Goal: Transaction & Acquisition: Purchase product/service

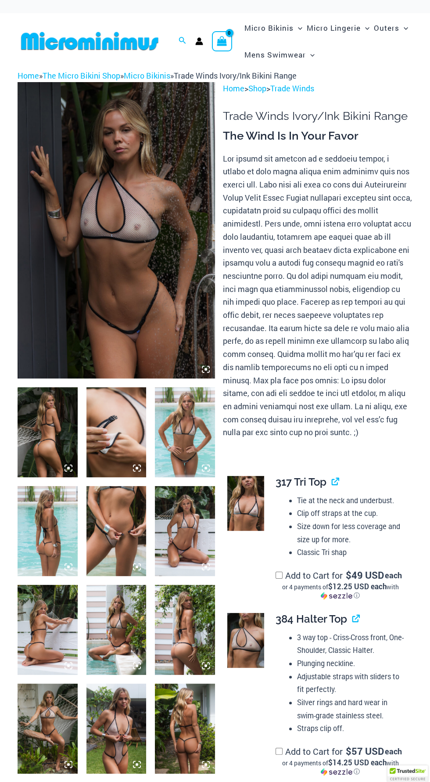
click at [127, 285] on img at bounding box center [117, 230] width 198 height 296
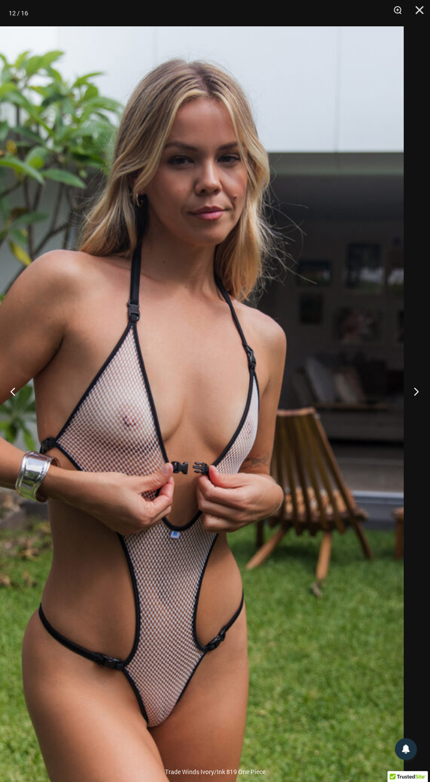
click at [412, 391] on button "Next" at bounding box center [413, 391] width 33 height 44
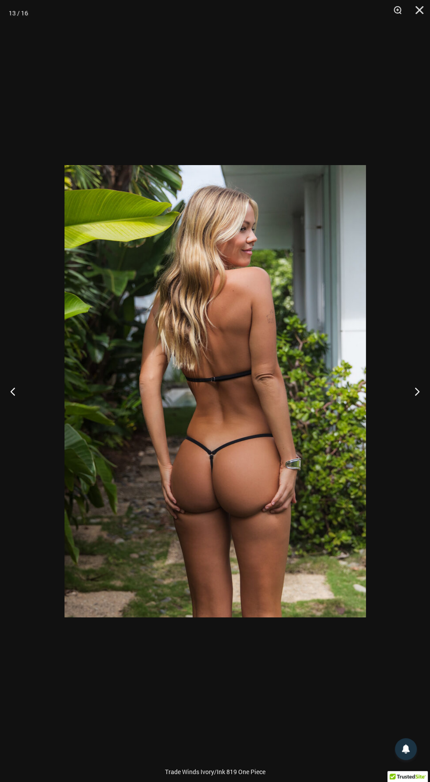
click at [383, 400] on div at bounding box center [215, 391] width 430 height 782
click at [406, 371] on div at bounding box center [215, 391] width 430 height 782
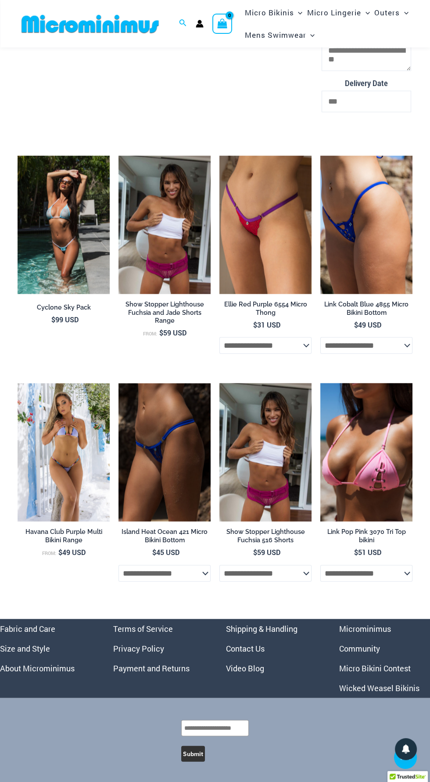
scroll to position [2815, 0]
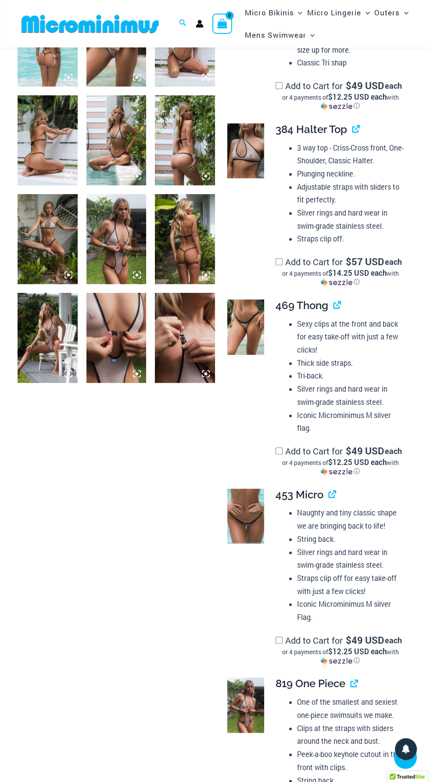
scroll to position [499, 0]
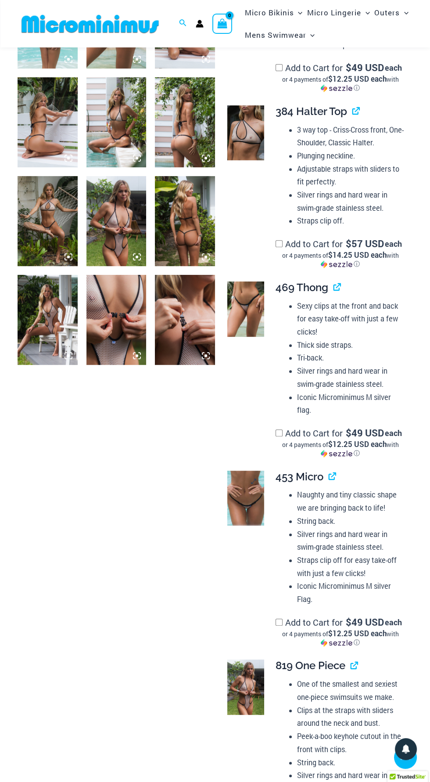
click at [253, 509] on link at bounding box center [245, 498] width 37 height 55
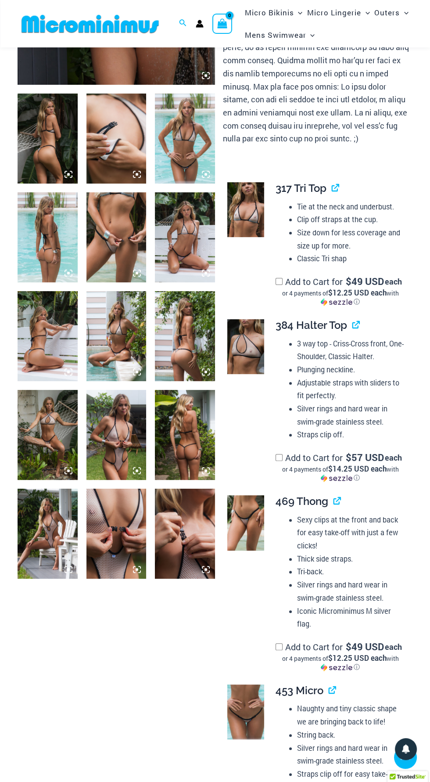
scroll to position [302, 0]
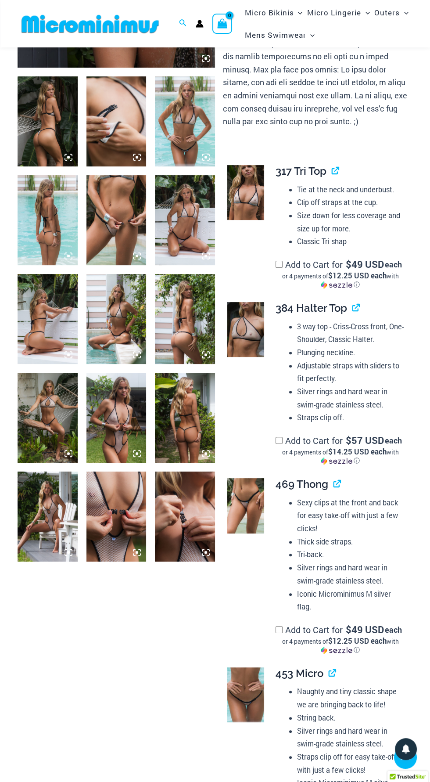
click at [125, 223] on img at bounding box center [117, 220] width 60 height 90
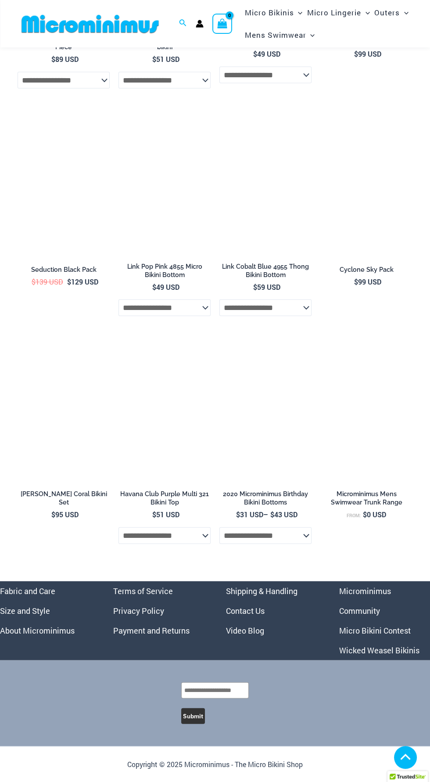
scroll to position [2873, 0]
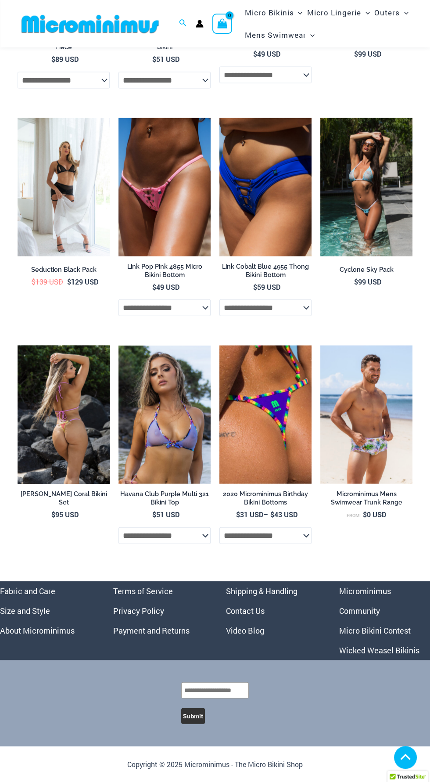
click at [71, 428] on img at bounding box center [64, 415] width 92 height 138
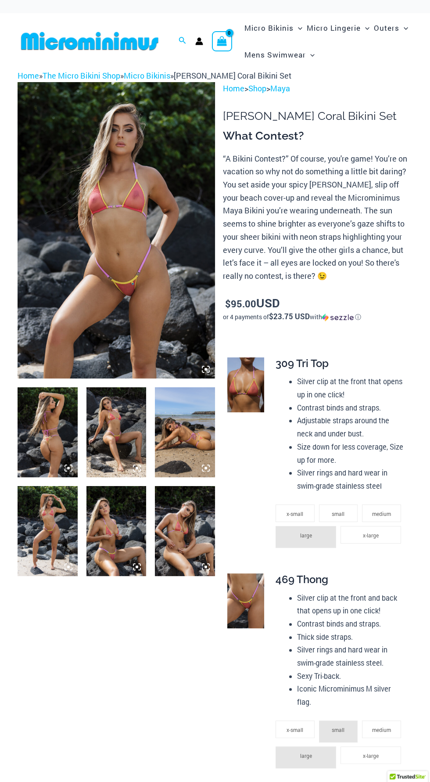
click at [134, 300] on img at bounding box center [117, 230] width 198 height 296
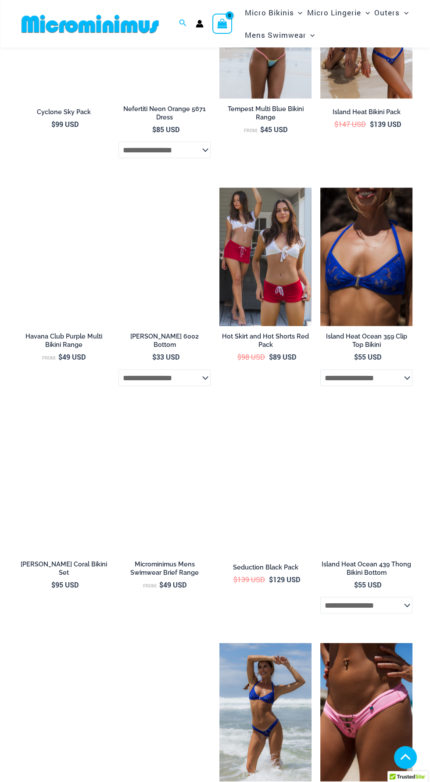
scroll to position [2699, 0]
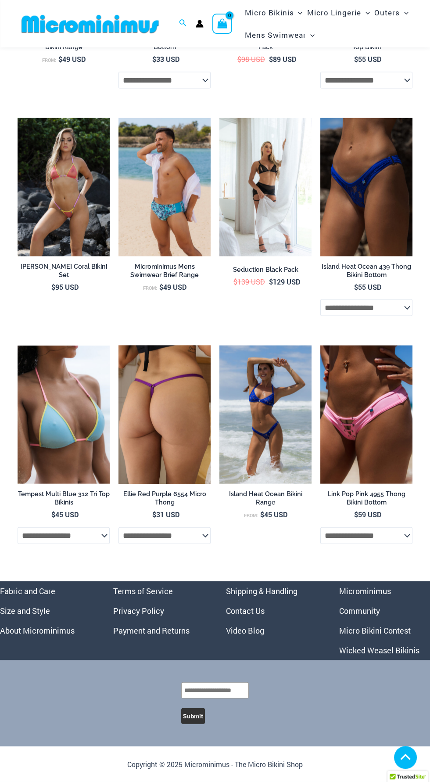
click at [166, 425] on img at bounding box center [165, 415] width 92 height 138
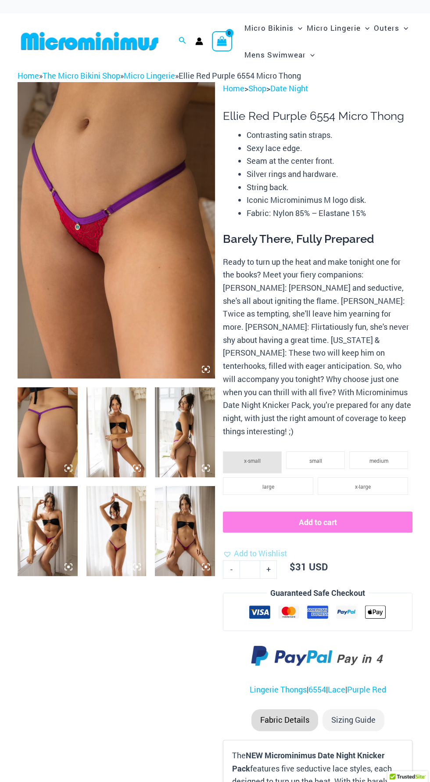
click at [134, 263] on img at bounding box center [117, 230] width 198 height 296
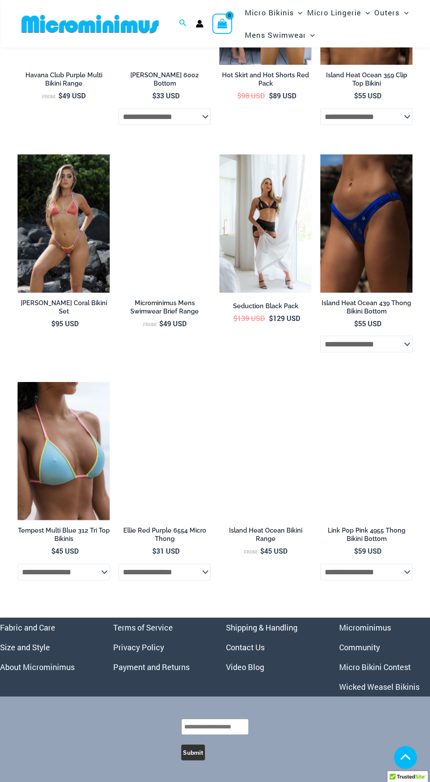
scroll to position [2635, 0]
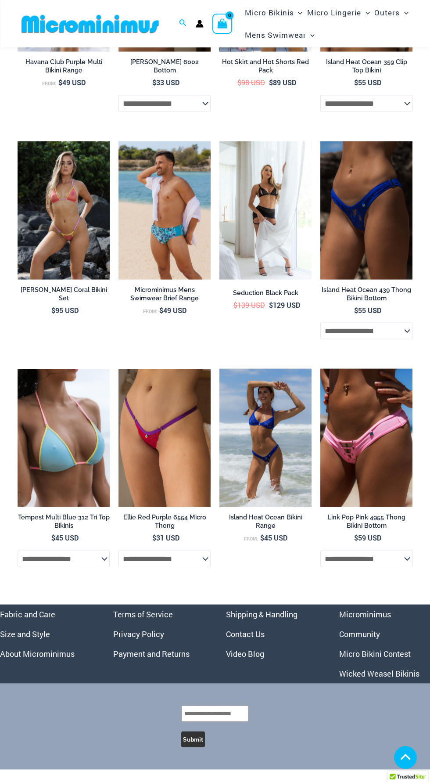
click at [406, 659] on link "Micro Bikini Contest" at bounding box center [375, 654] width 72 height 11
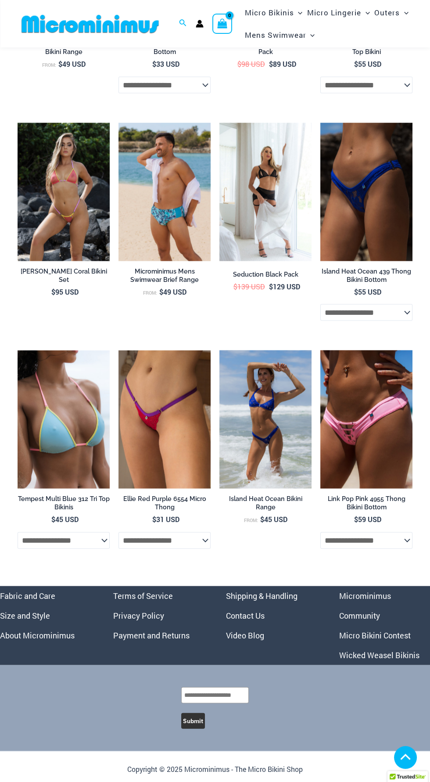
scroll to position [2696, 0]
